Goal: Information Seeking & Learning: Learn about a topic

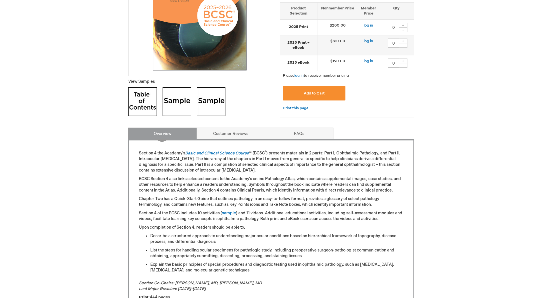
scroll to position [57, 0]
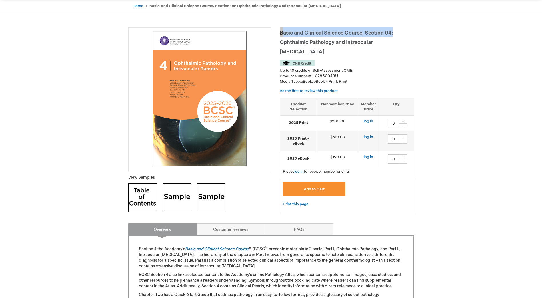
drag, startPoint x: 394, startPoint y: 33, endPoint x: 280, endPoint y: 30, distance: 113.7
click at [280, 30] on h1 "Basic and Clinical Science Course, Section 04: Ophthalmic Pathology and Intraoc…" at bounding box center [347, 41] width 134 height 28
copy span "Basic and Clinical Science Course, Section 04:"
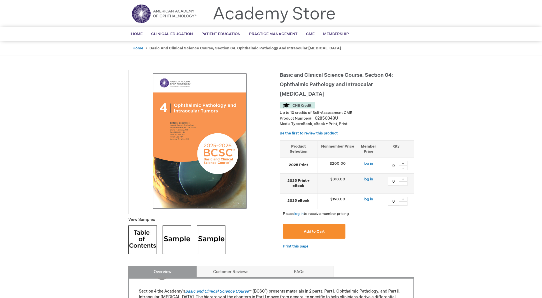
scroll to position [14, 0]
